Goal: Information Seeking & Learning: Find specific fact

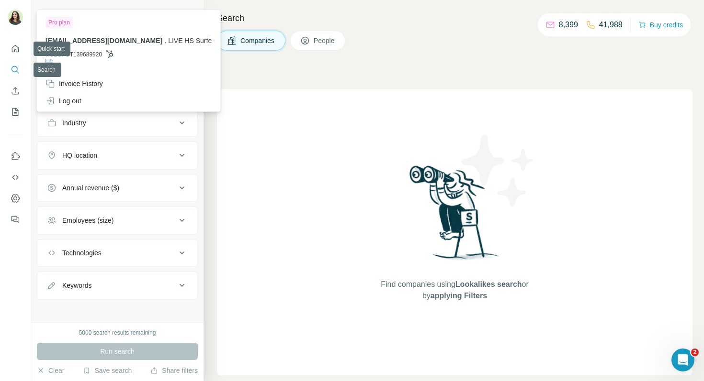
click at [16, 21] on img at bounding box center [15, 17] width 15 height 15
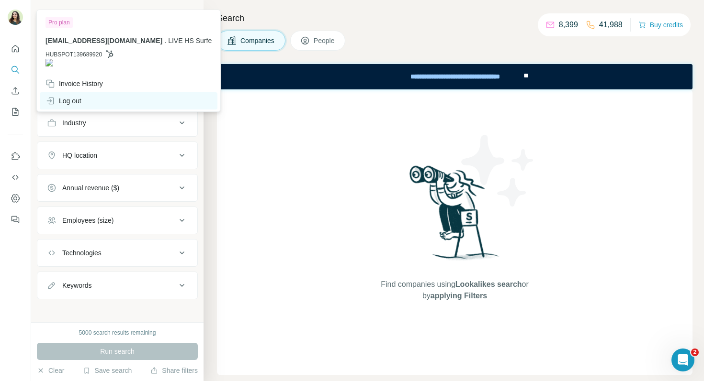
click at [73, 96] on div "Log out" at bounding box center [63, 101] width 36 height 10
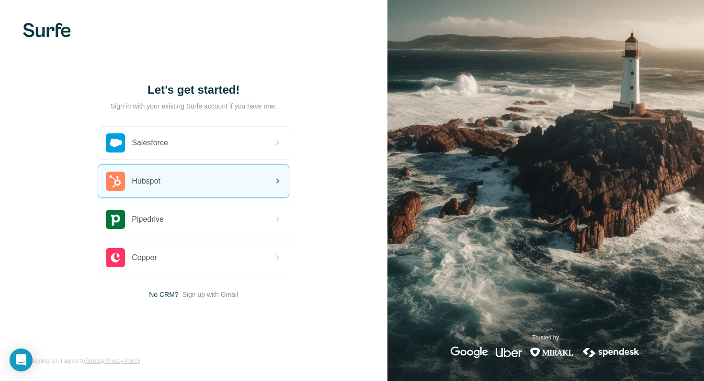
click at [152, 186] on span "Hubspot" at bounding box center [146, 181] width 29 height 11
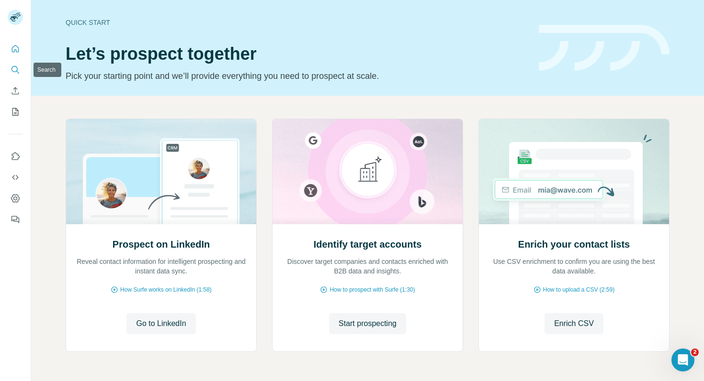
click at [16, 67] on icon "Search" at bounding box center [14, 69] width 6 height 6
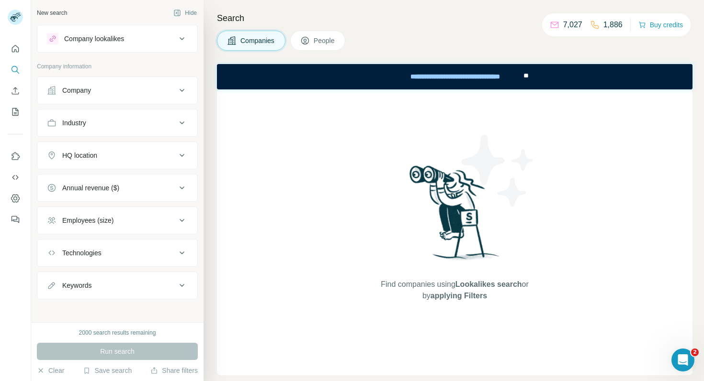
click at [94, 101] on button "Company" at bounding box center [117, 90] width 160 height 23
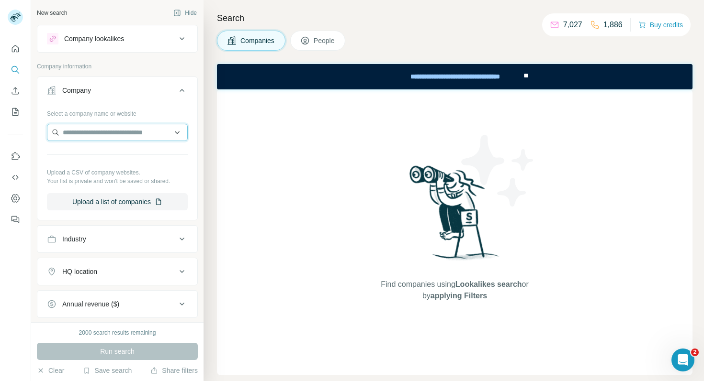
click at [91, 129] on input "text" at bounding box center [117, 132] width 141 height 17
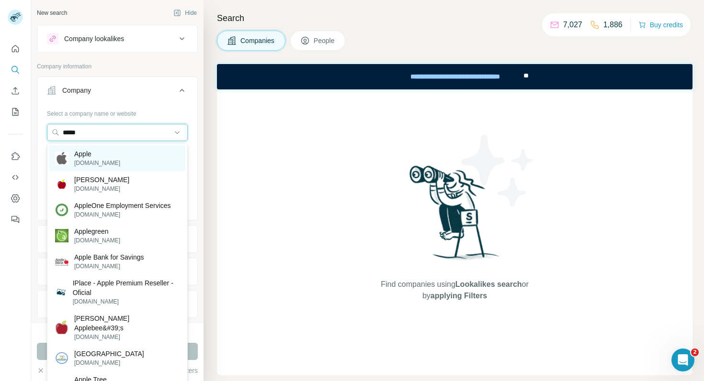
type input "*****"
click at [96, 157] on p "Apple" at bounding box center [97, 154] width 46 height 10
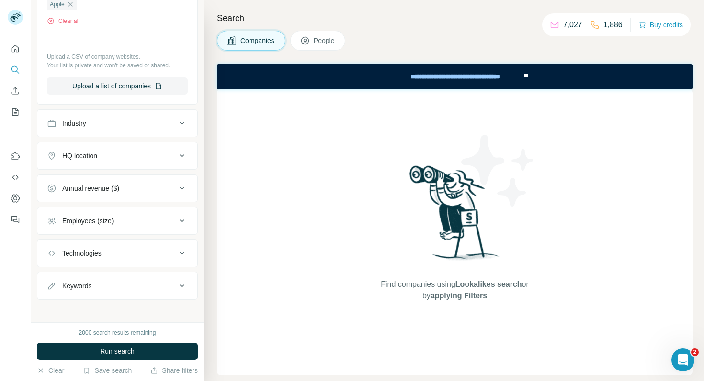
scroll to position [148, 0]
click at [123, 351] on span "Run search" at bounding box center [117, 352] width 34 height 10
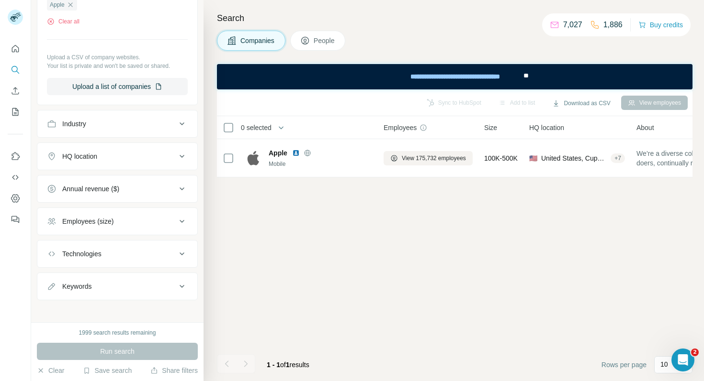
click at [325, 40] on span "People" at bounding box center [325, 41] width 22 height 10
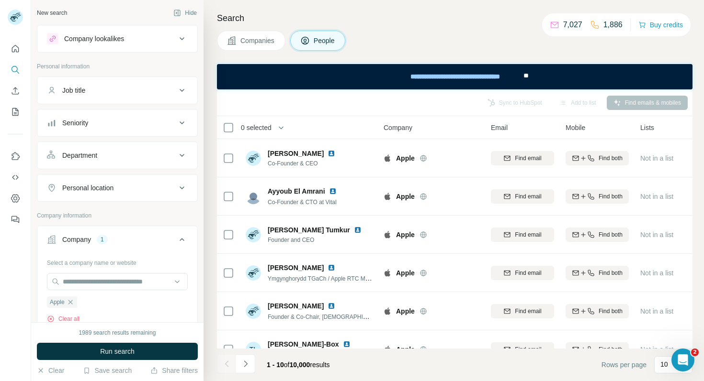
click at [97, 158] on div "Department" at bounding box center [79, 156] width 35 height 10
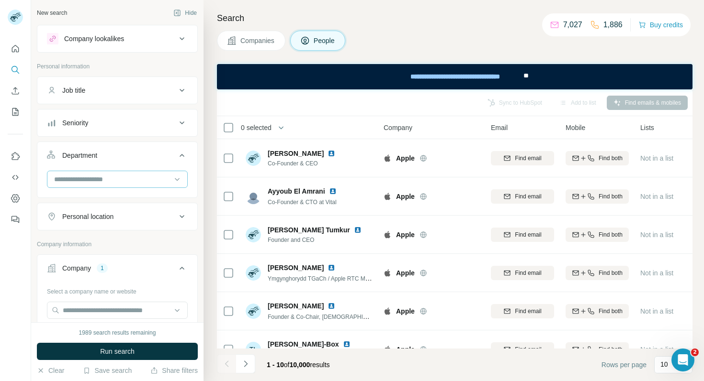
click at [95, 184] on input at bounding box center [112, 179] width 118 height 11
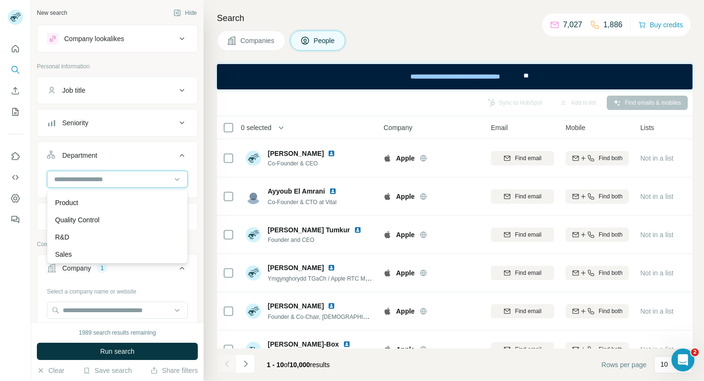
scroll to position [345, 0]
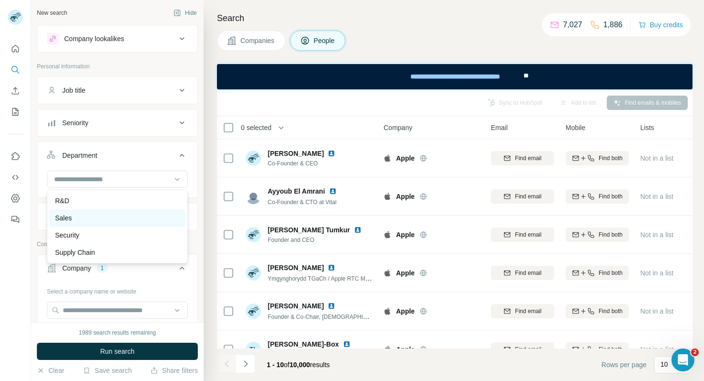
click at [90, 217] on div "Sales" at bounding box center [117, 218] width 124 height 10
